Goal: Information Seeking & Learning: Learn about a topic

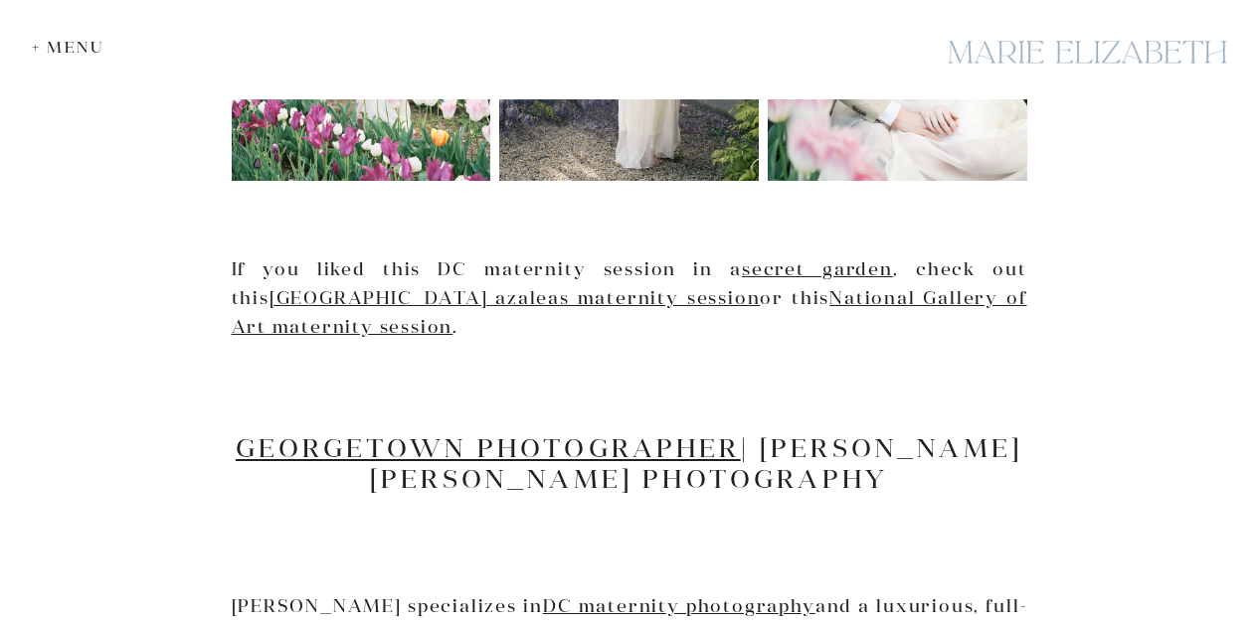
scroll to position [2749, 0]
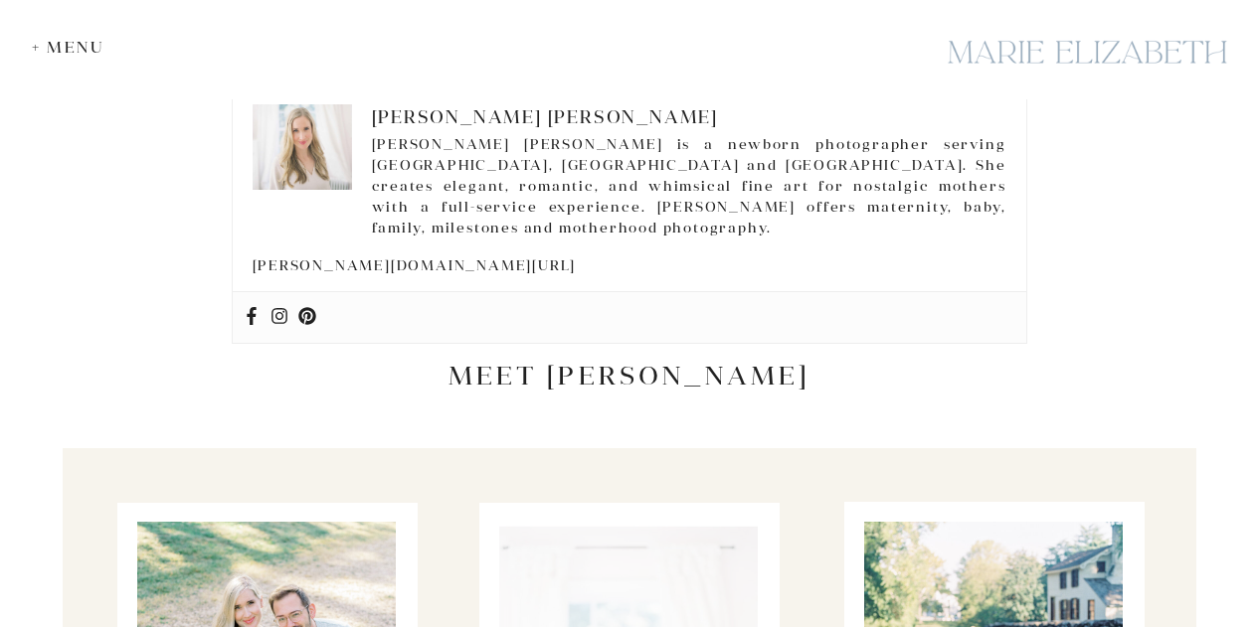
scroll to position [4353, 0]
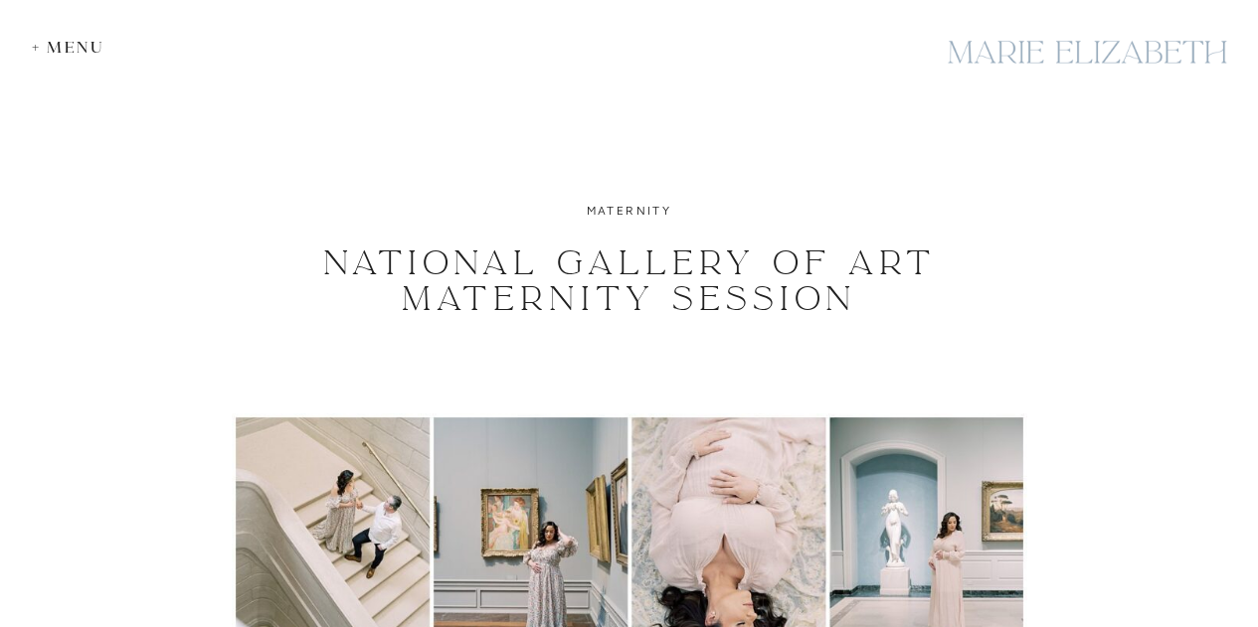
click at [71, 38] on div "+ Menu" at bounding box center [73, 47] width 83 height 19
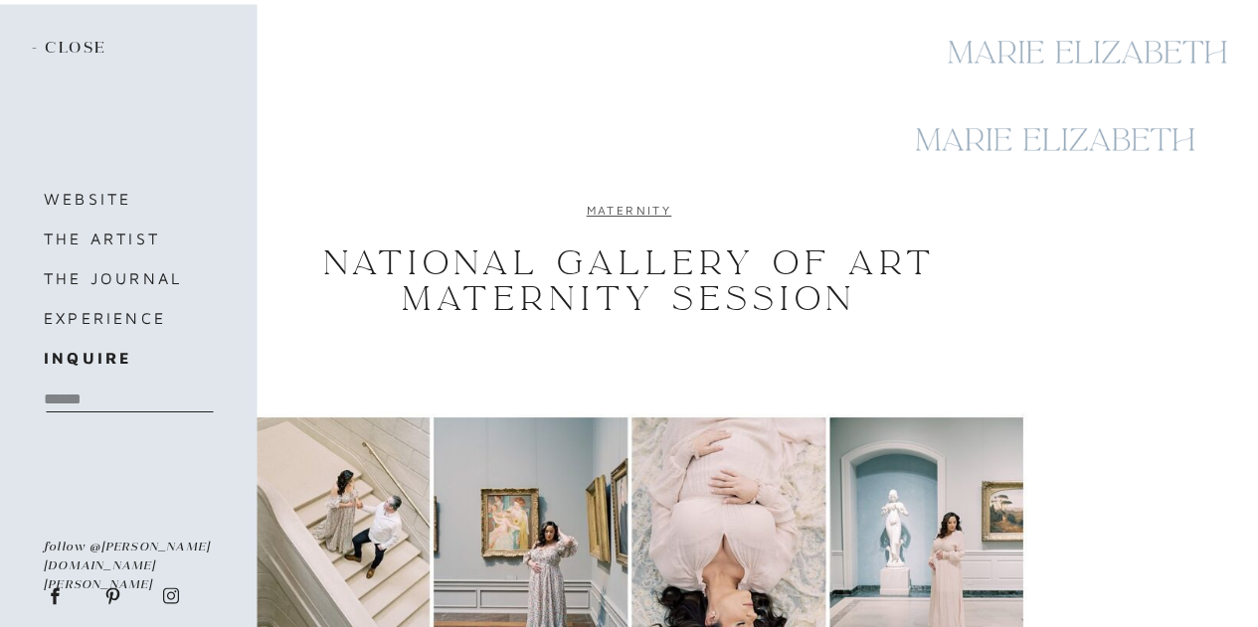
click at [657, 210] on link "maternity" at bounding box center [630, 210] width 86 height 15
click at [639, 207] on link "maternity" at bounding box center [630, 210] width 86 height 15
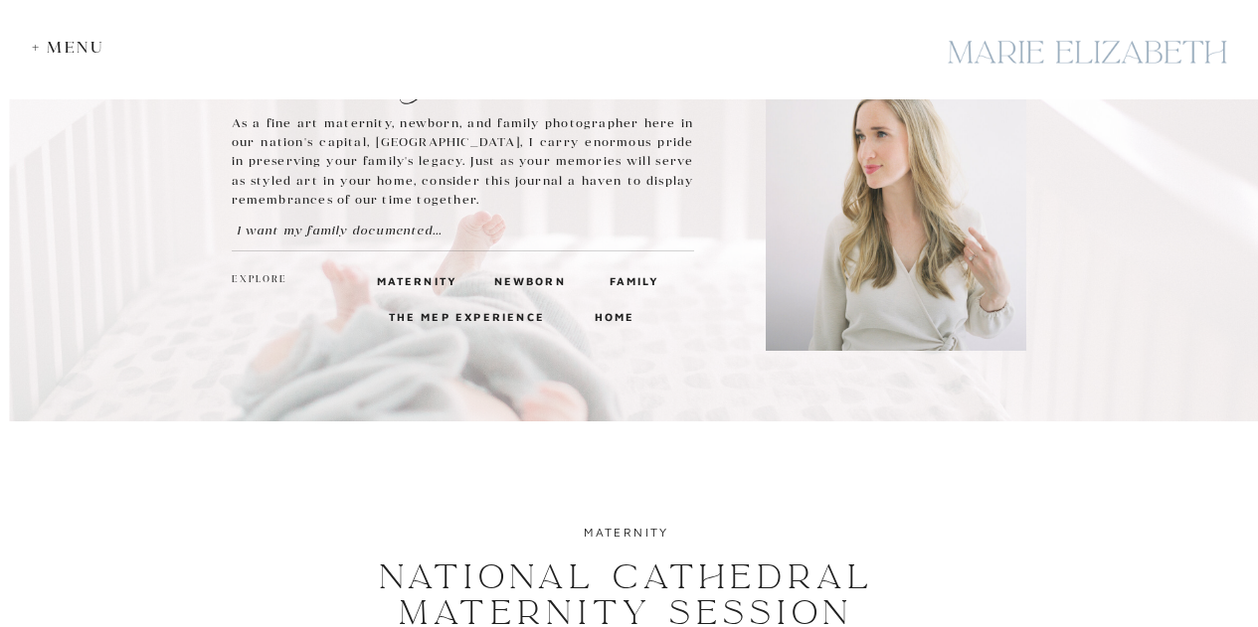
scroll to position [178, 0]
click at [410, 275] on h3 "maternity" at bounding box center [411, 277] width 69 height 18
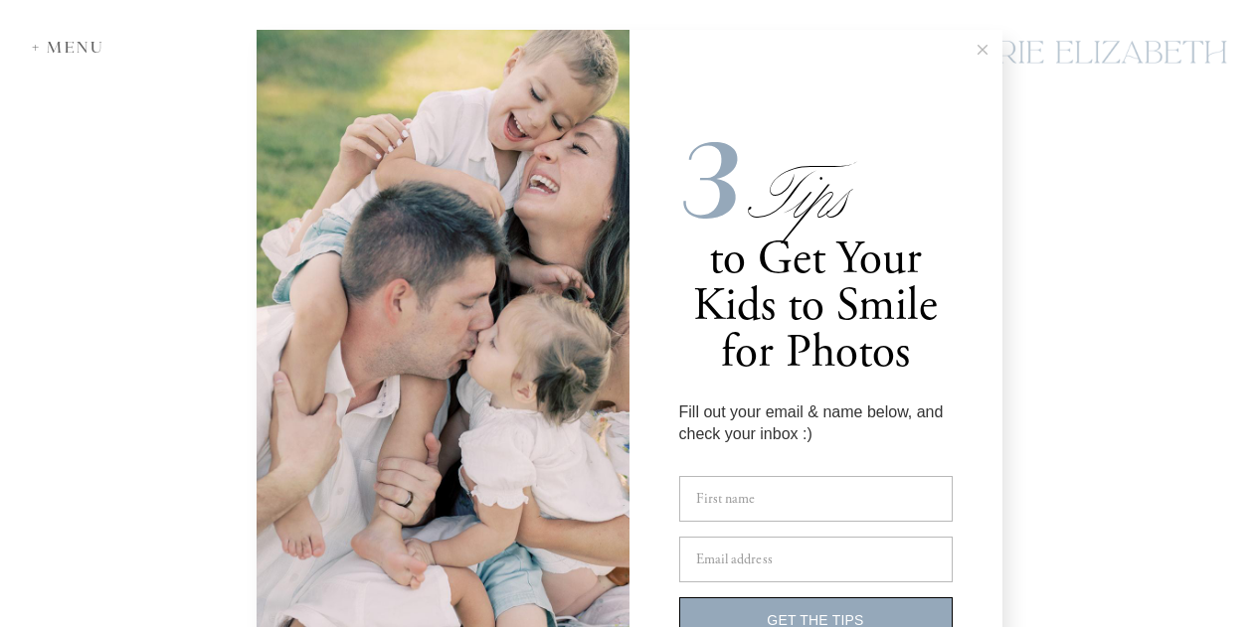
scroll to position [3237, 0]
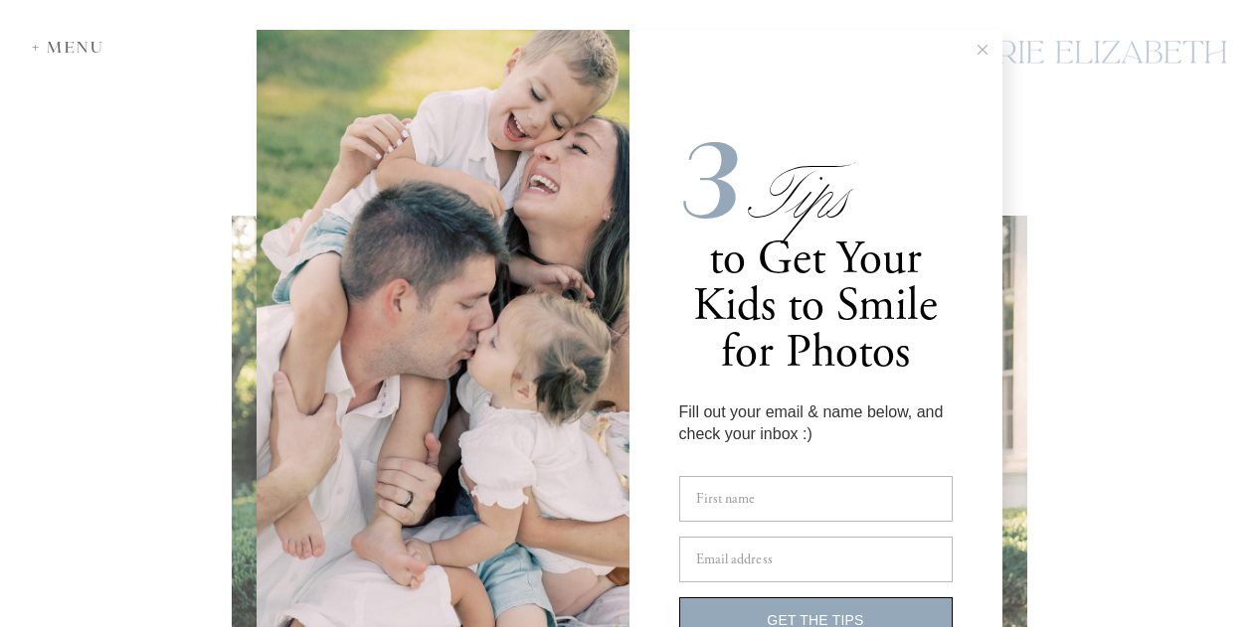
click at [975, 37] on button at bounding box center [983, 50] width 40 height 40
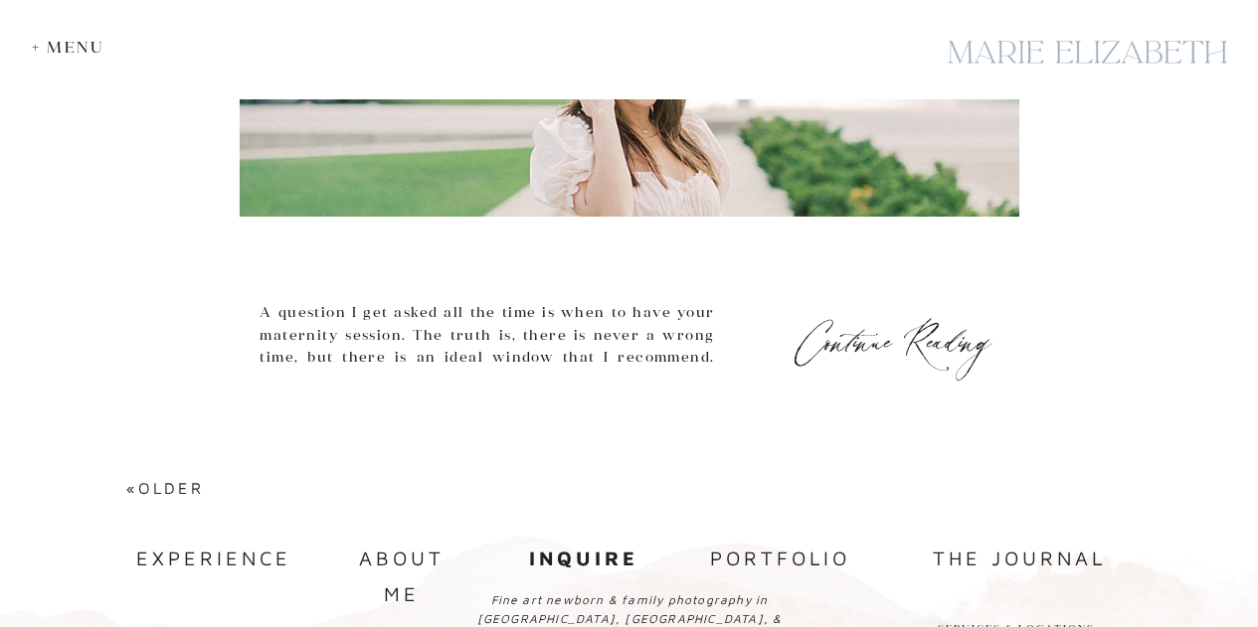
scroll to position [8792, 0]
click at [854, 347] on h3 "Continue Reading" at bounding box center [893, 336] width 209 height 26
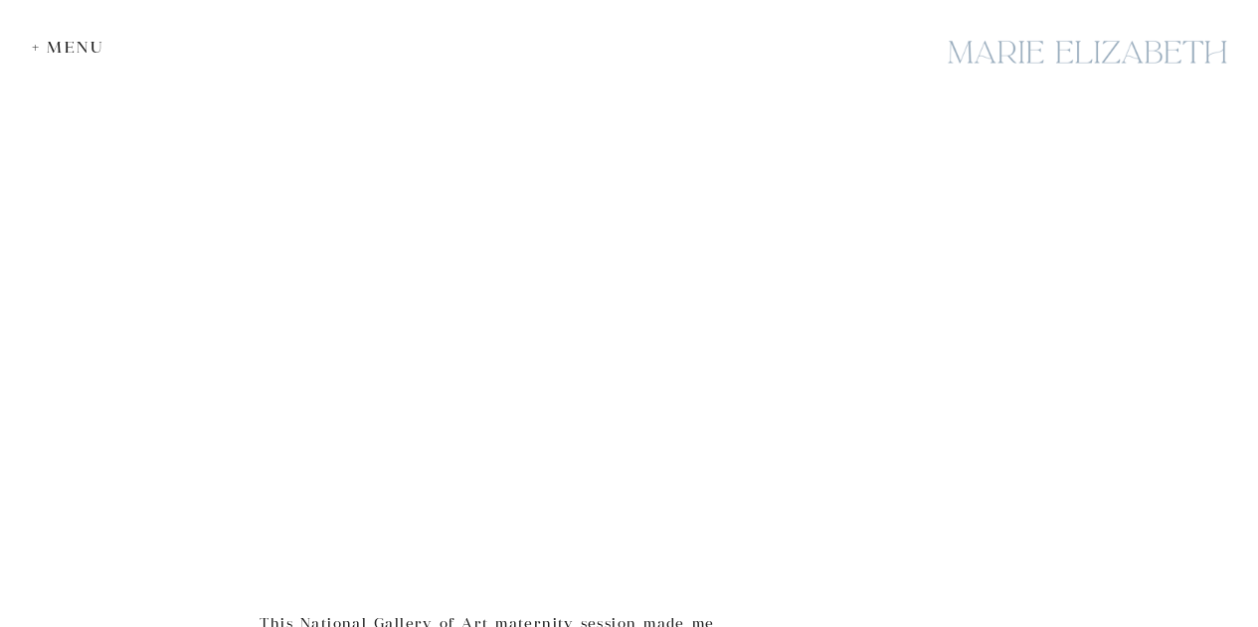
scroll to position [6253, 0]
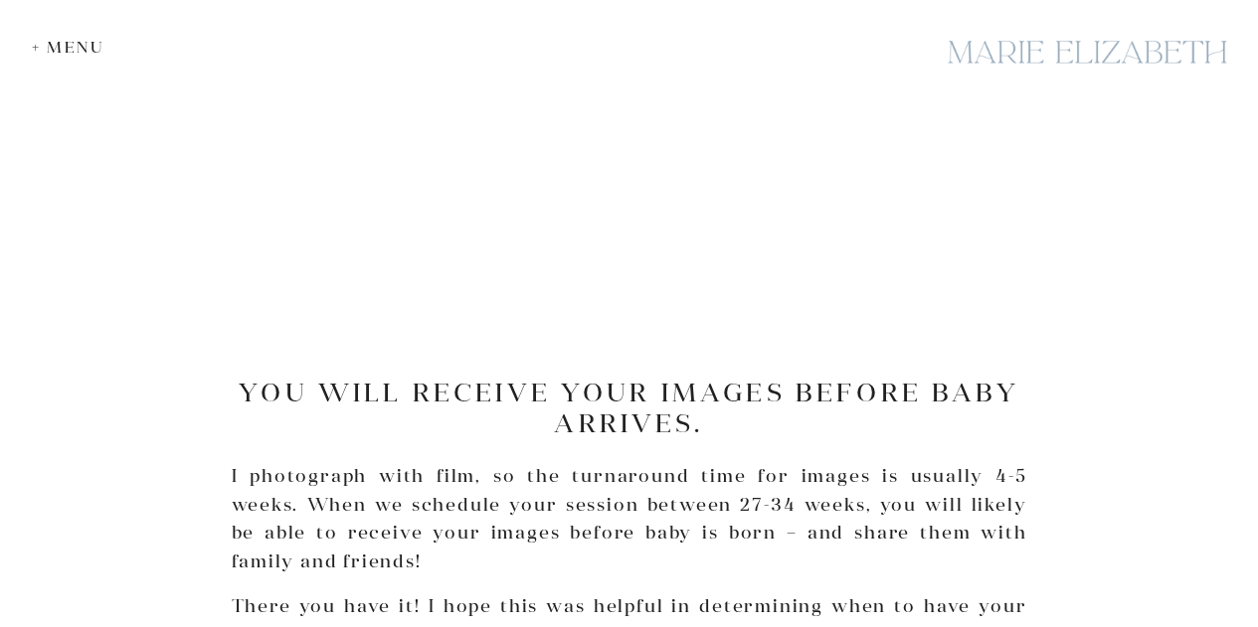
scroll to position [5150, 0]
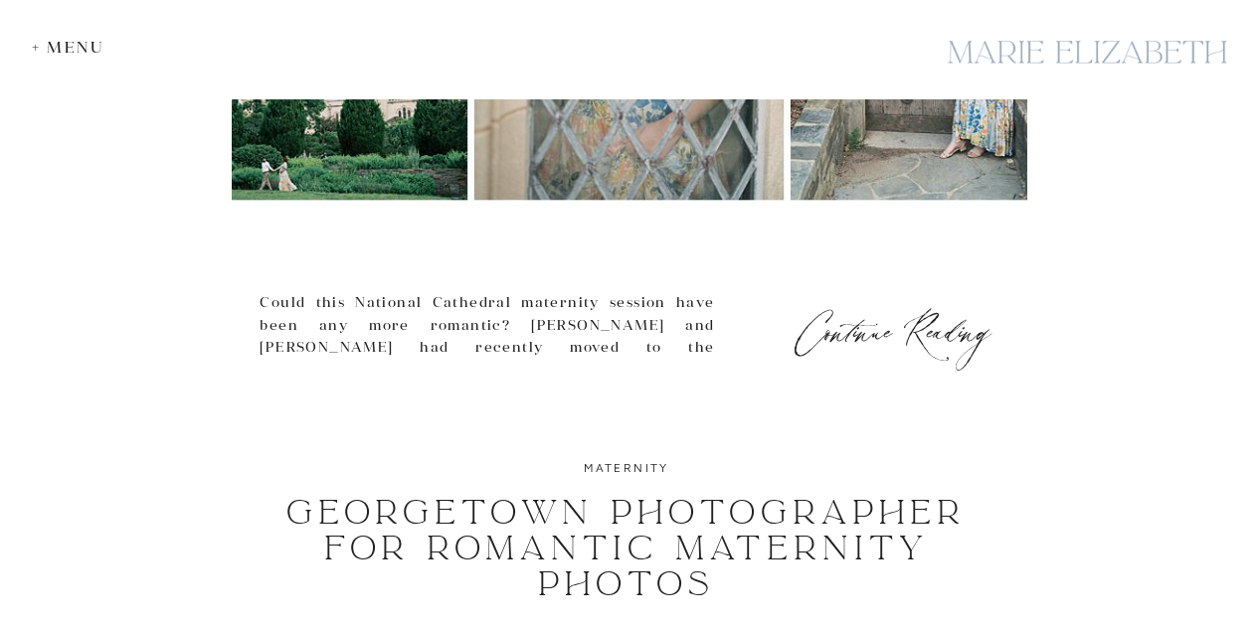
scroll to position [1098, 0]
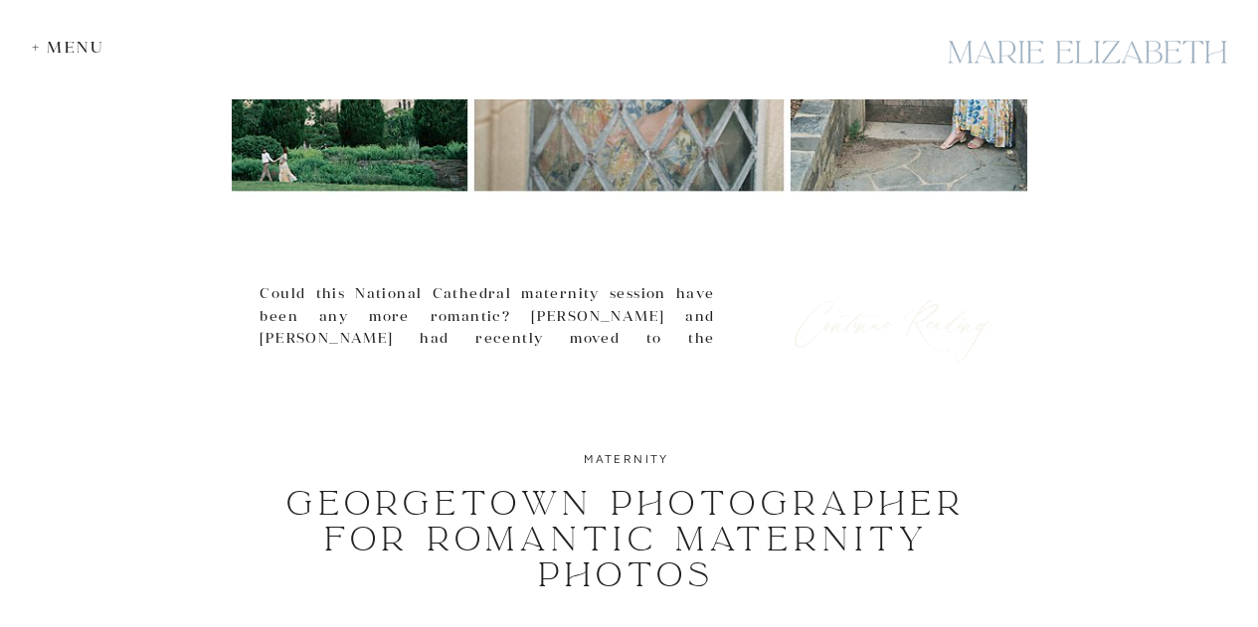
click at [905, 329] on h3 "Continue Reading" at bounding box center [893, 316] width 209 height 26
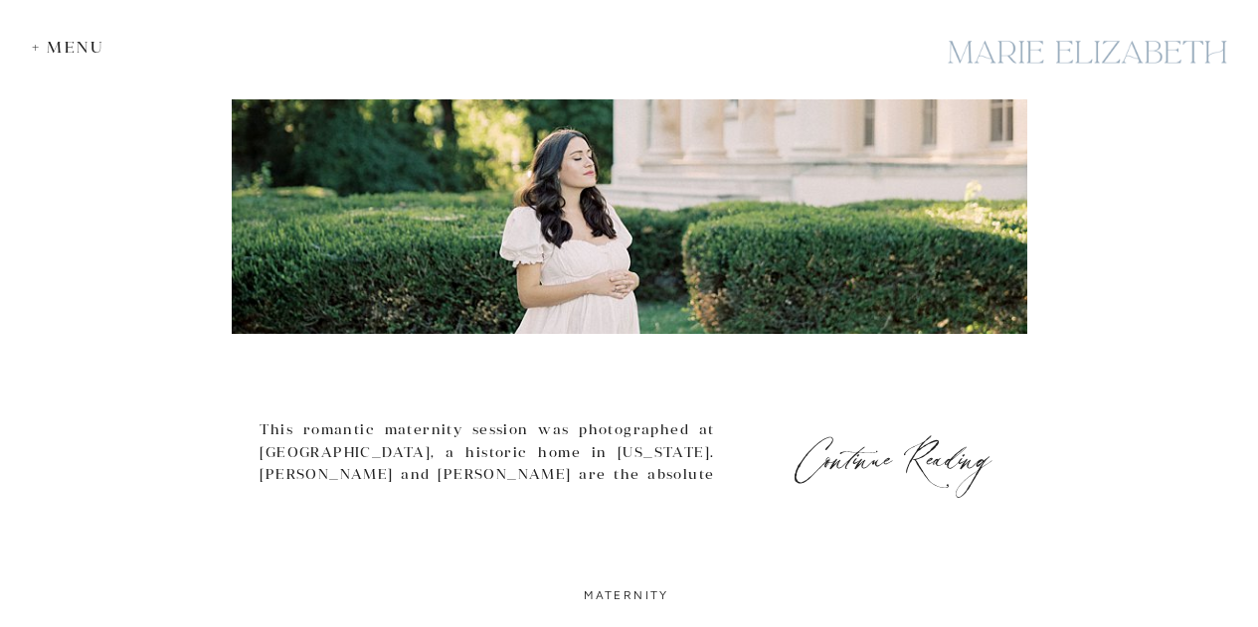
scroll to position [3546, 0]
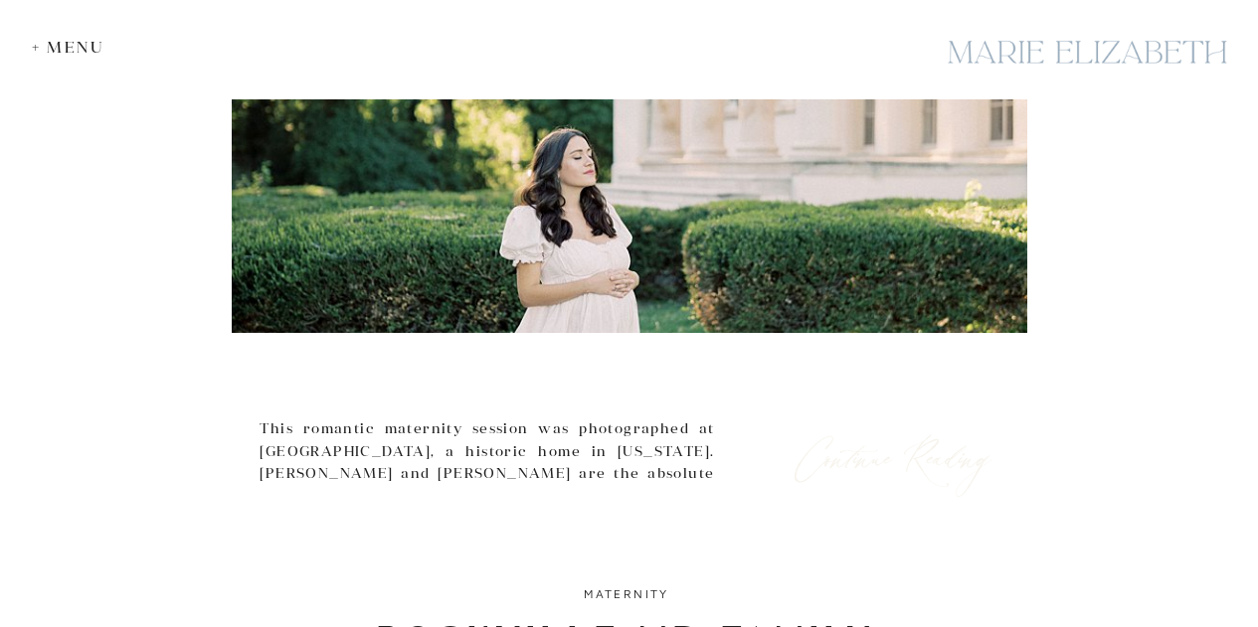
click at [869, 445] on h3 "Continue Reading" at bounding box center [893, 452] width 209 height 26
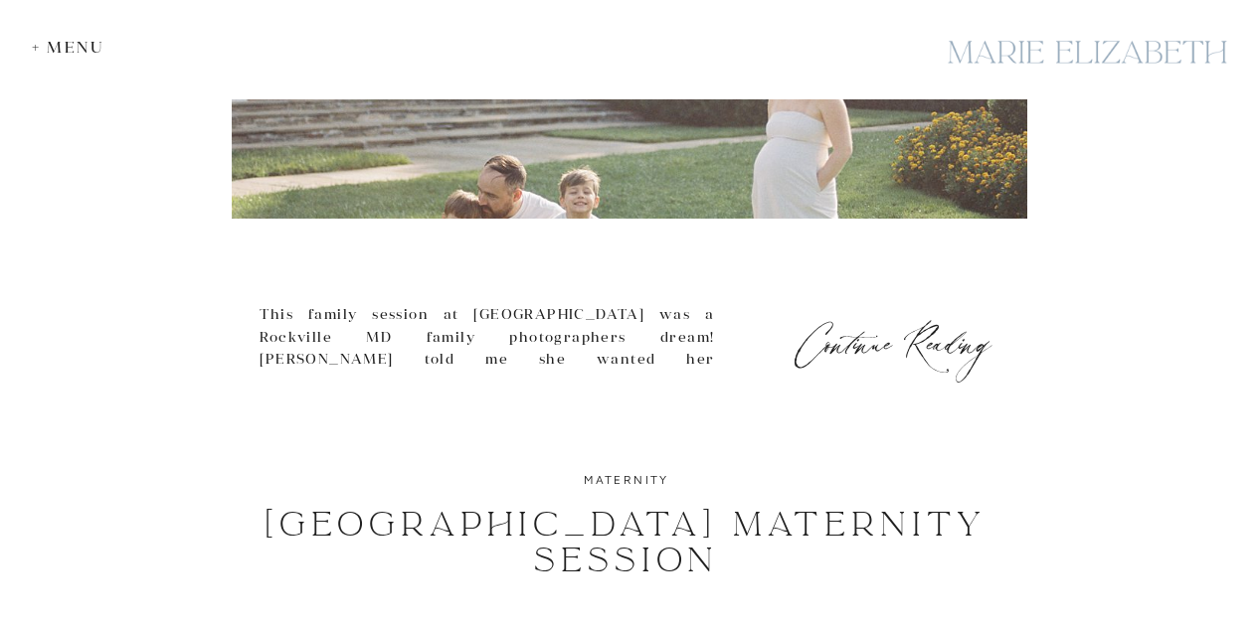
scroll to position [4546, 0]
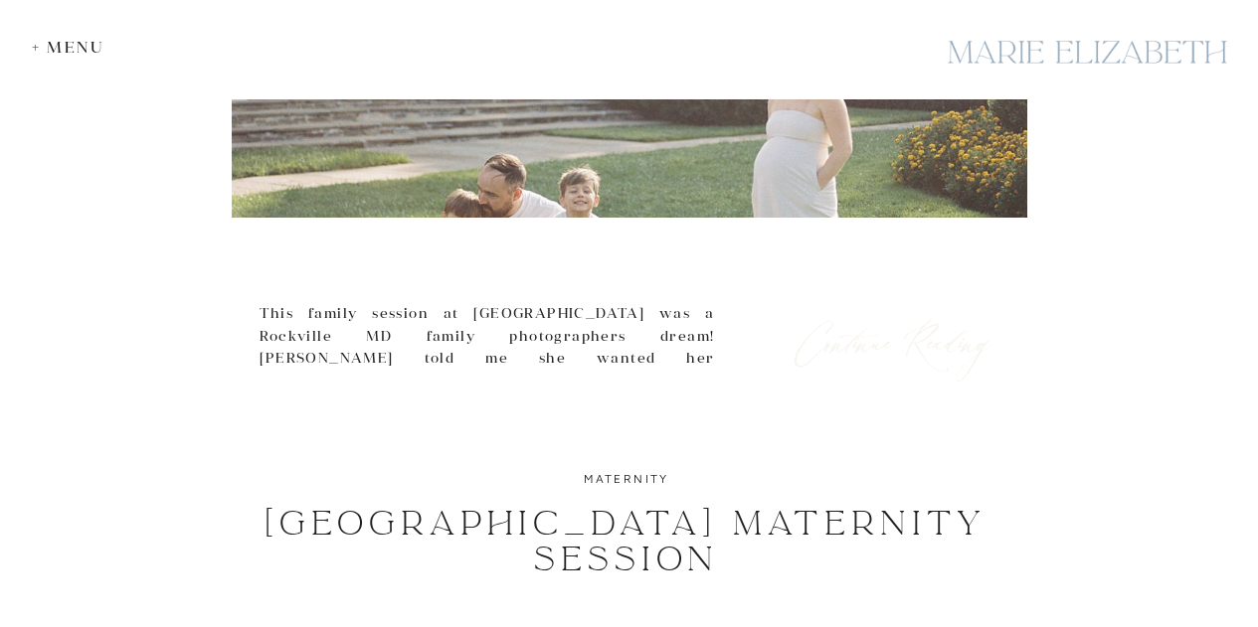
click at [872, 348] on h3 "Continue Reading" at bounding box center [893, 336] width 209 height 26
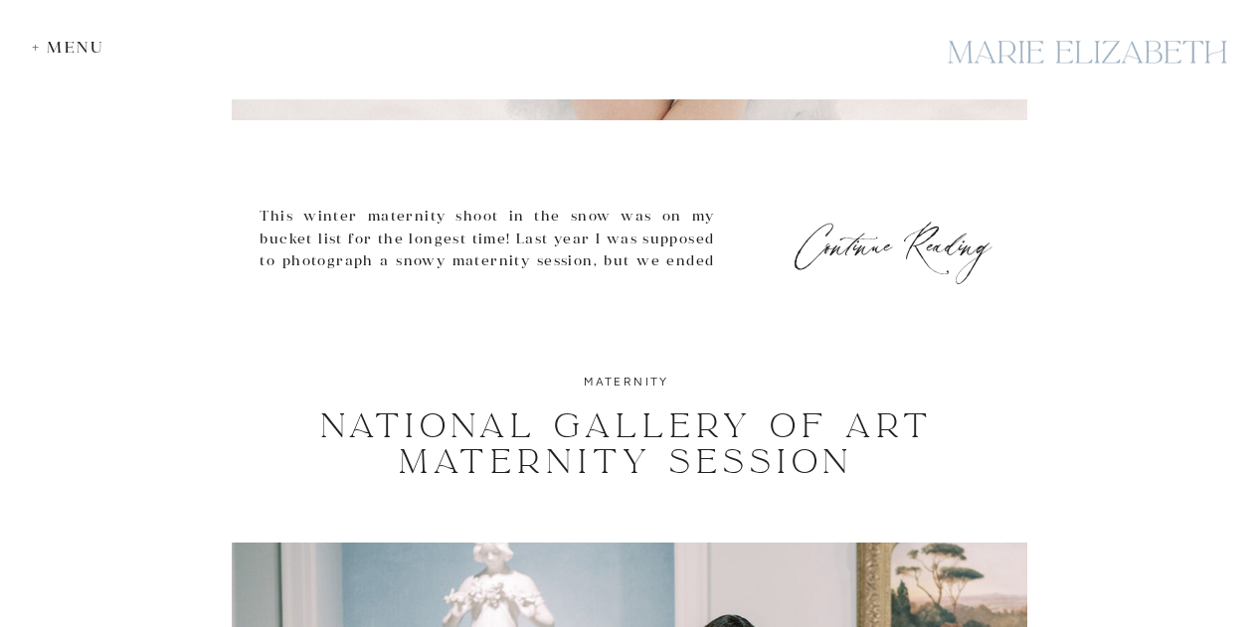
scroll to position [6346, 0]
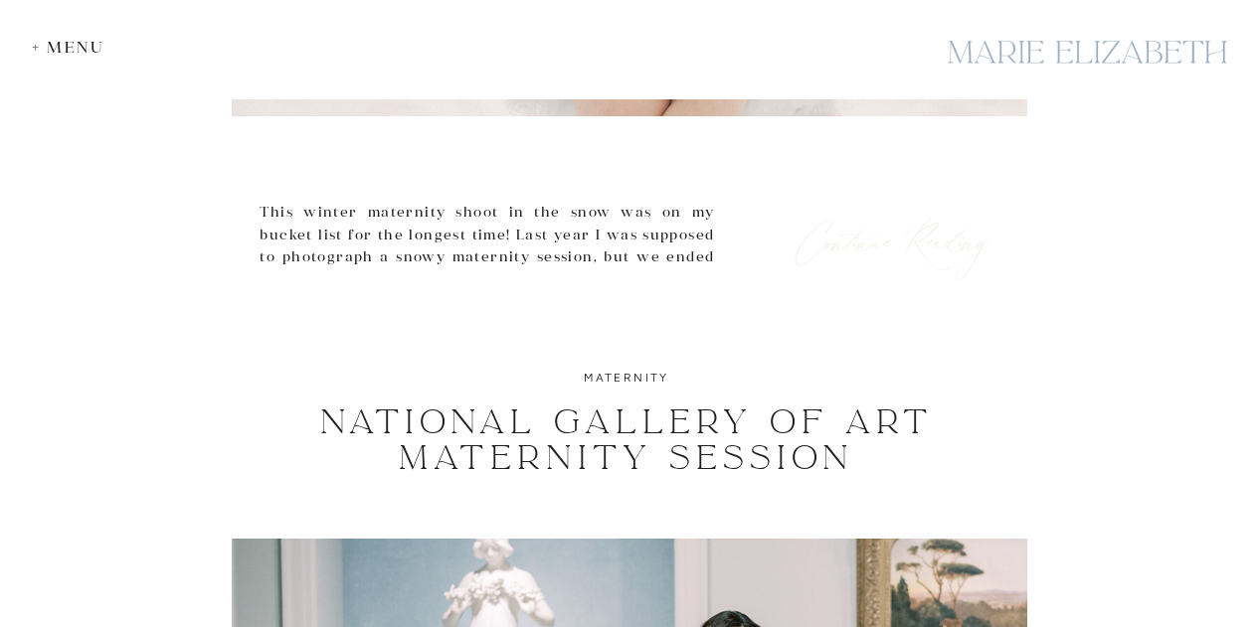
click at [864, 240] on h3 "Continue Reading" at bounding box center [893, 235] width 209 height 26
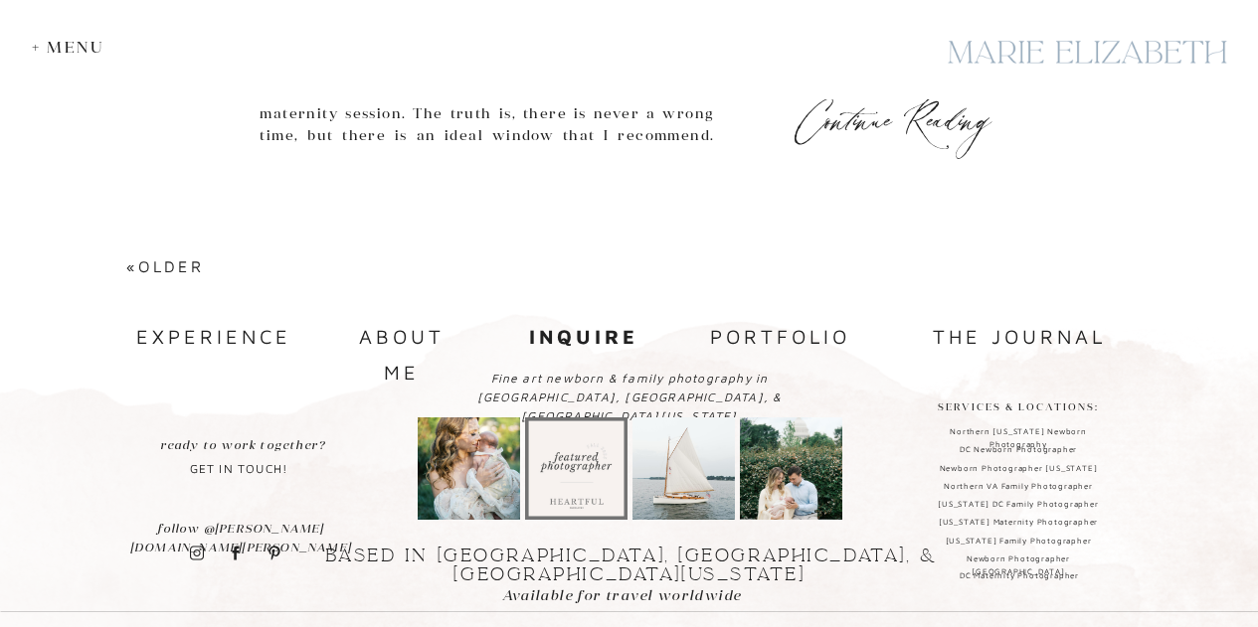
scroll to position [9050, 0]
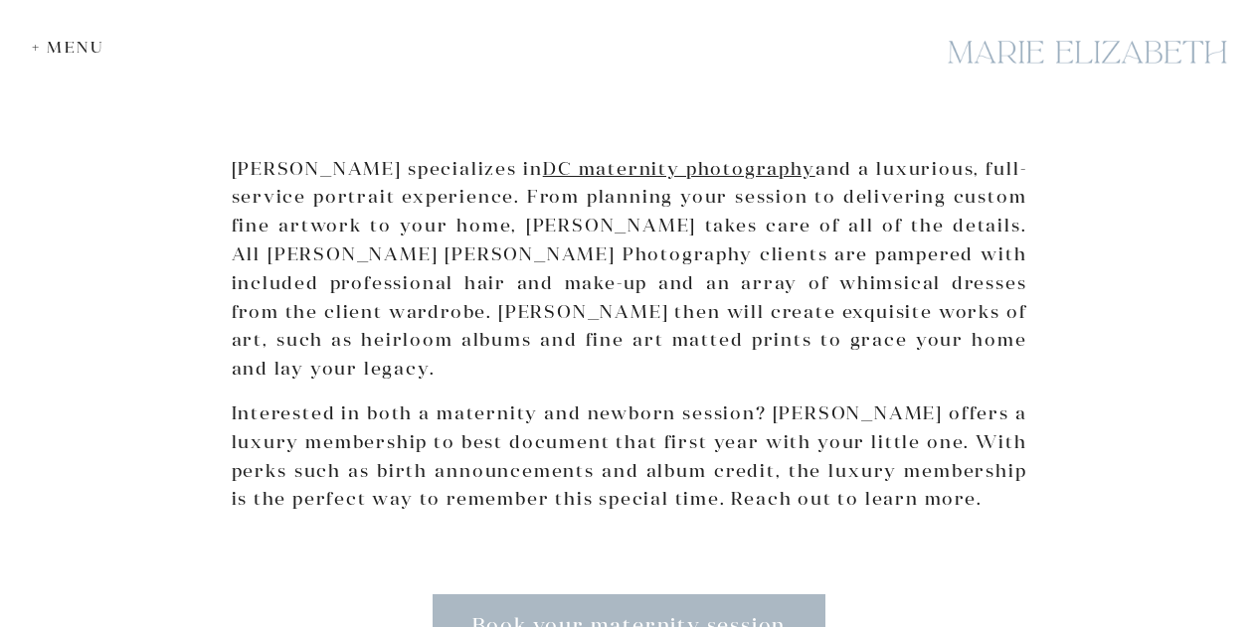
scroll to position [3237, 0]
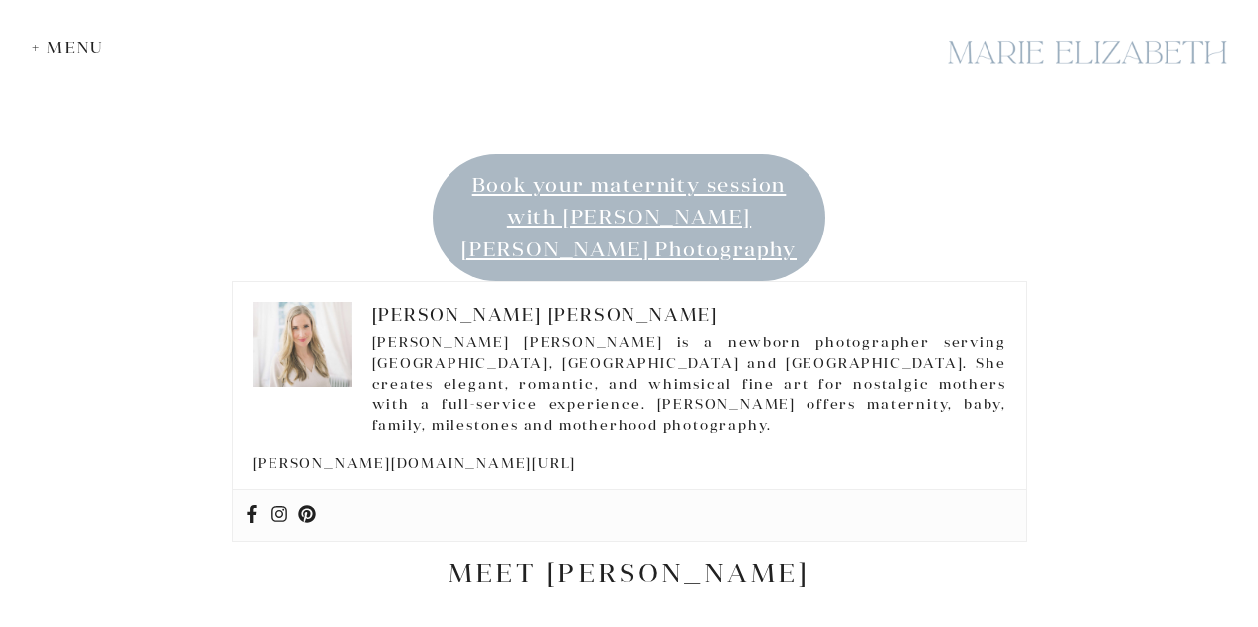
scroll to position [3282, 0]
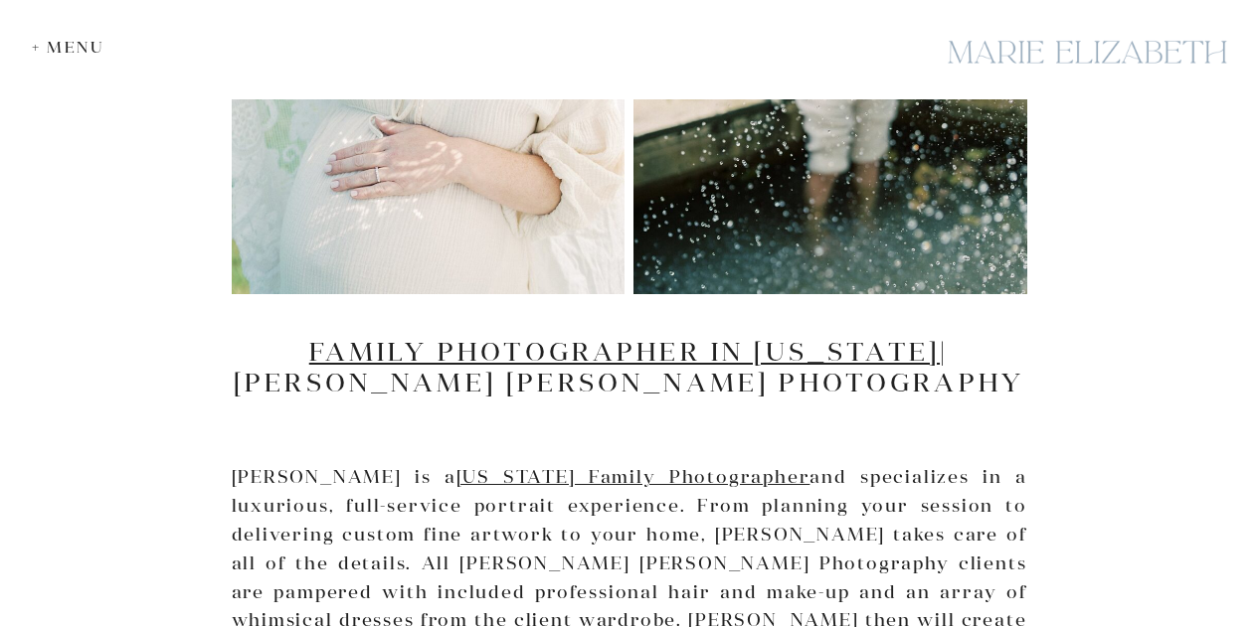
scroll to position [3339, 0]
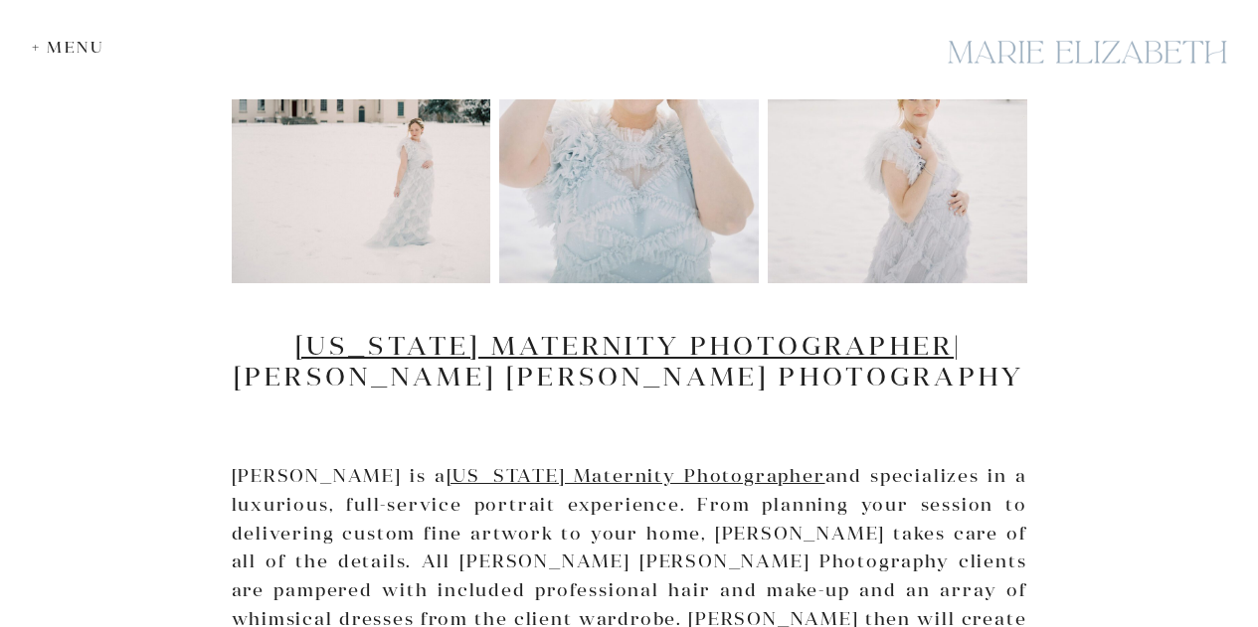
scroll to position [3414, 0]
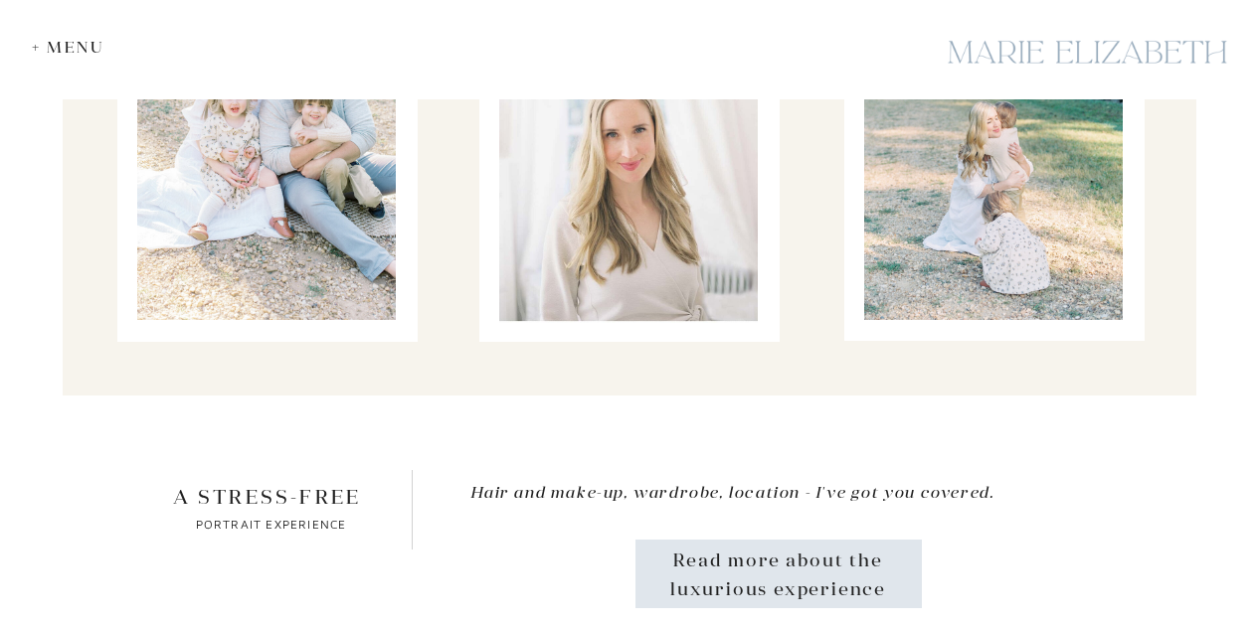
scroll to position [39684, 0]
